Goal: Transaction & Acquisition: Purchase product/service

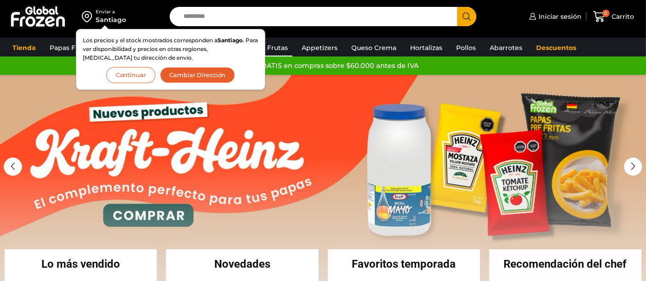
click at [276, 47] on link "Pulpa de Frutas" at bounding box center [261, 47] width 61 height 17
click at [127, 77] on button "Continuar" at bounding box center [130, 75] width 49 height 16
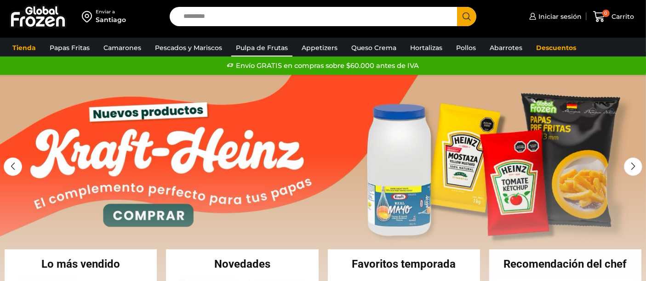
click at [273, 49] on link "Pulpa de Frutas" at bounding box center [261, 47] width 61 height 17
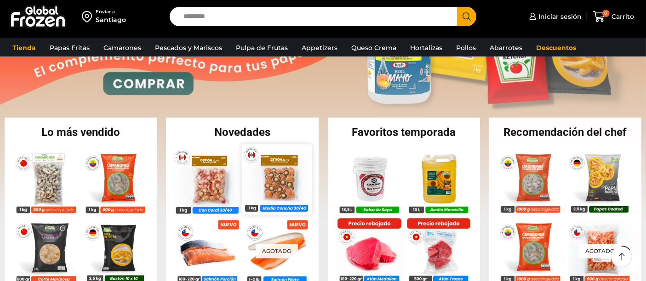
scroll to position [153, 0]
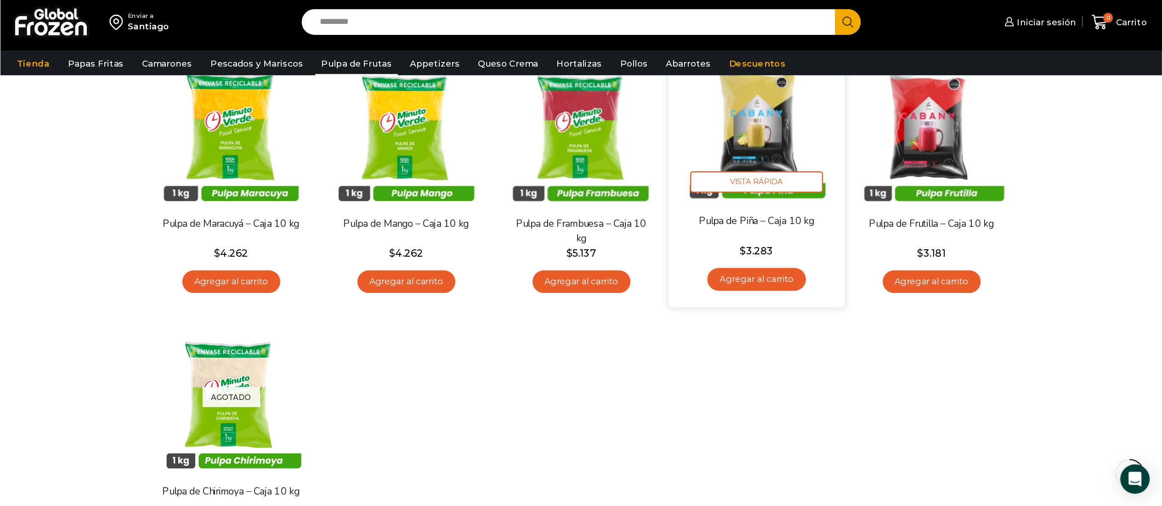
scroll to position [102, 0]
